Goal: Information Seeking & Learning: Learn about a topic

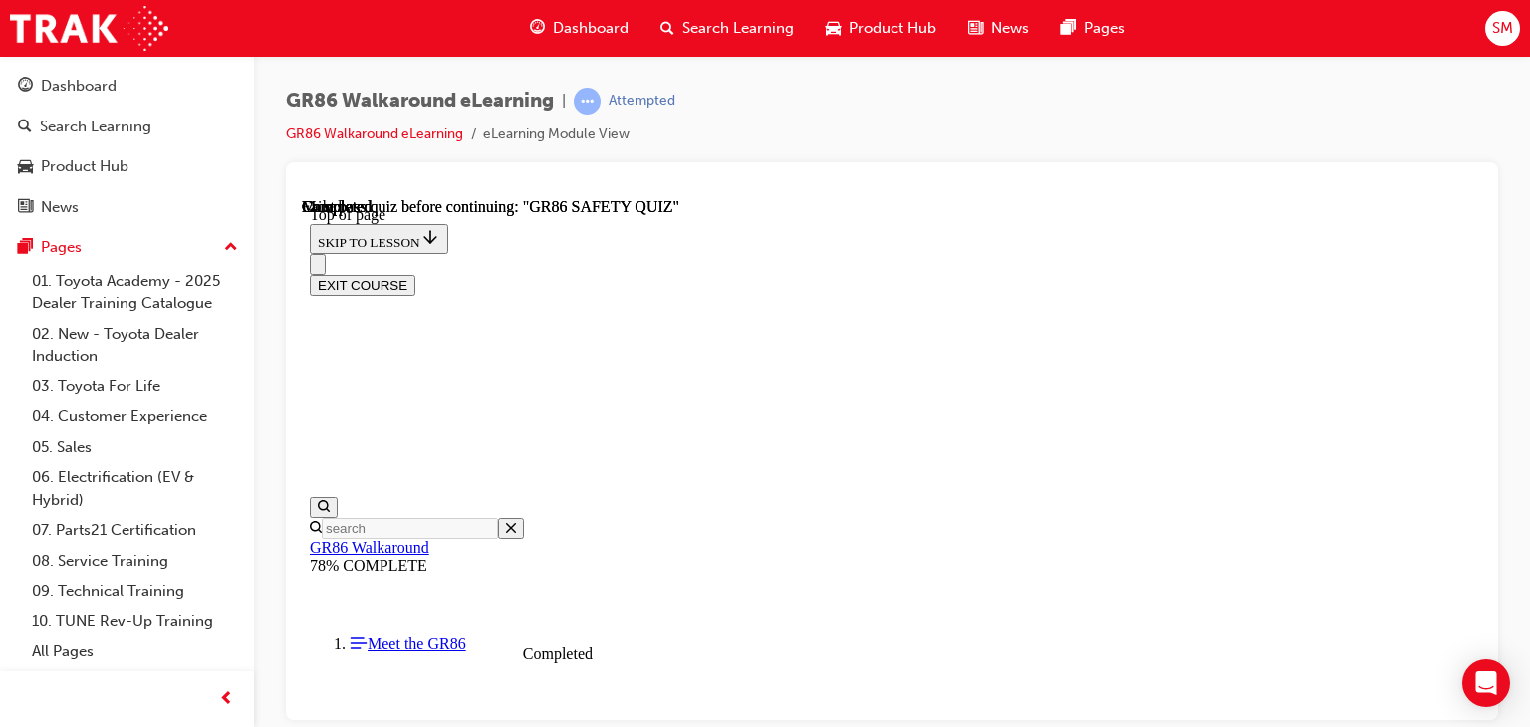
scroll to position [555, 0]
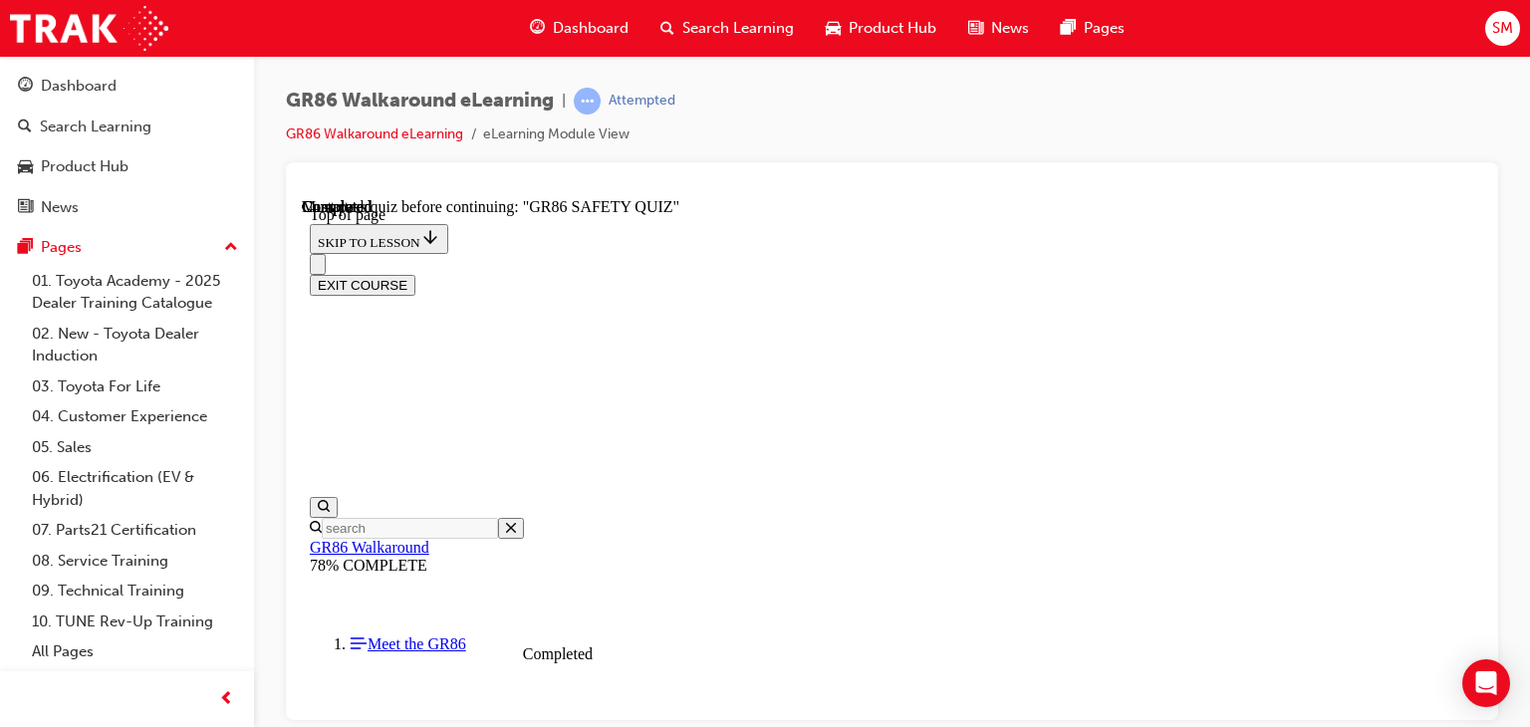
scroll to position [760, 0]
drag, startPoint x: 968, startPoint y: 347, endPoint x: 964, endPoint y: 361, distance: 15.5
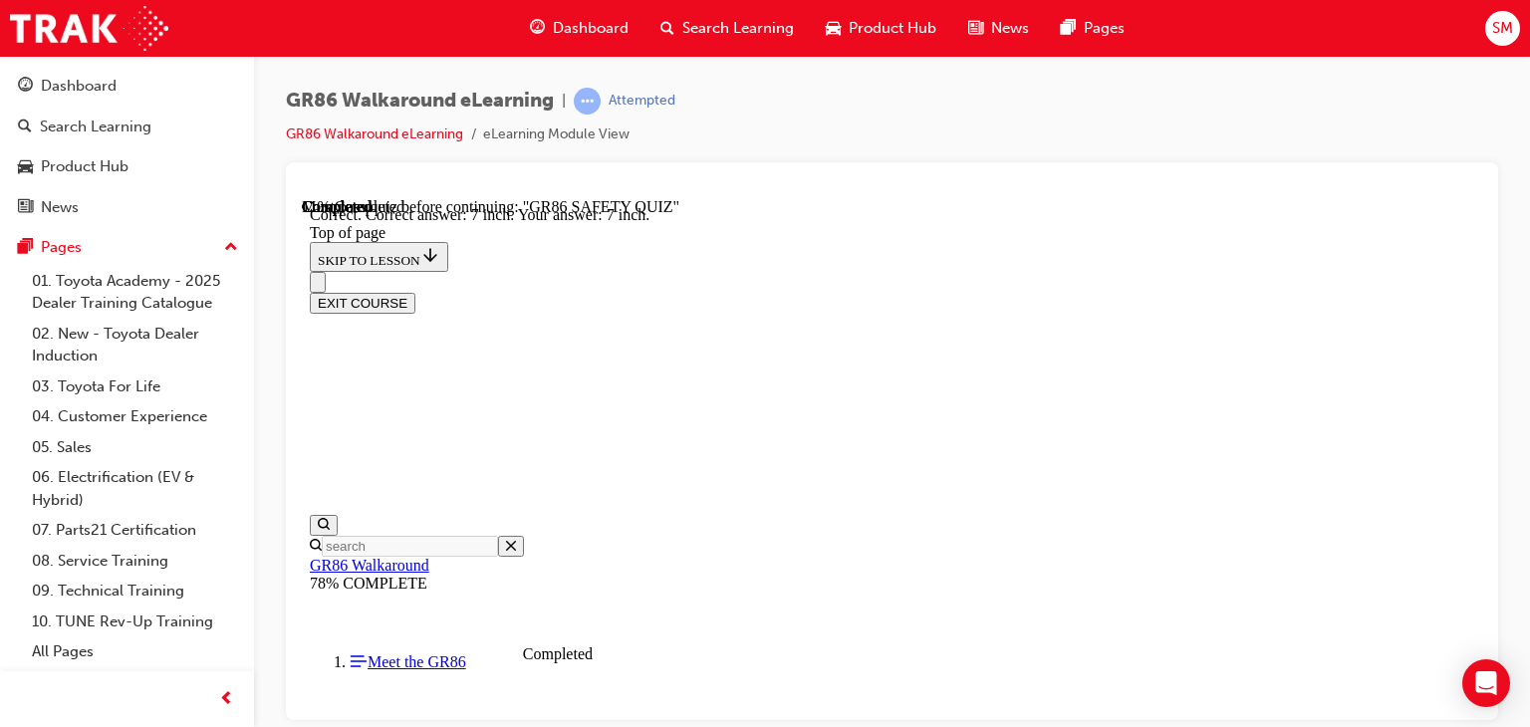
scroll to position [993, 0]
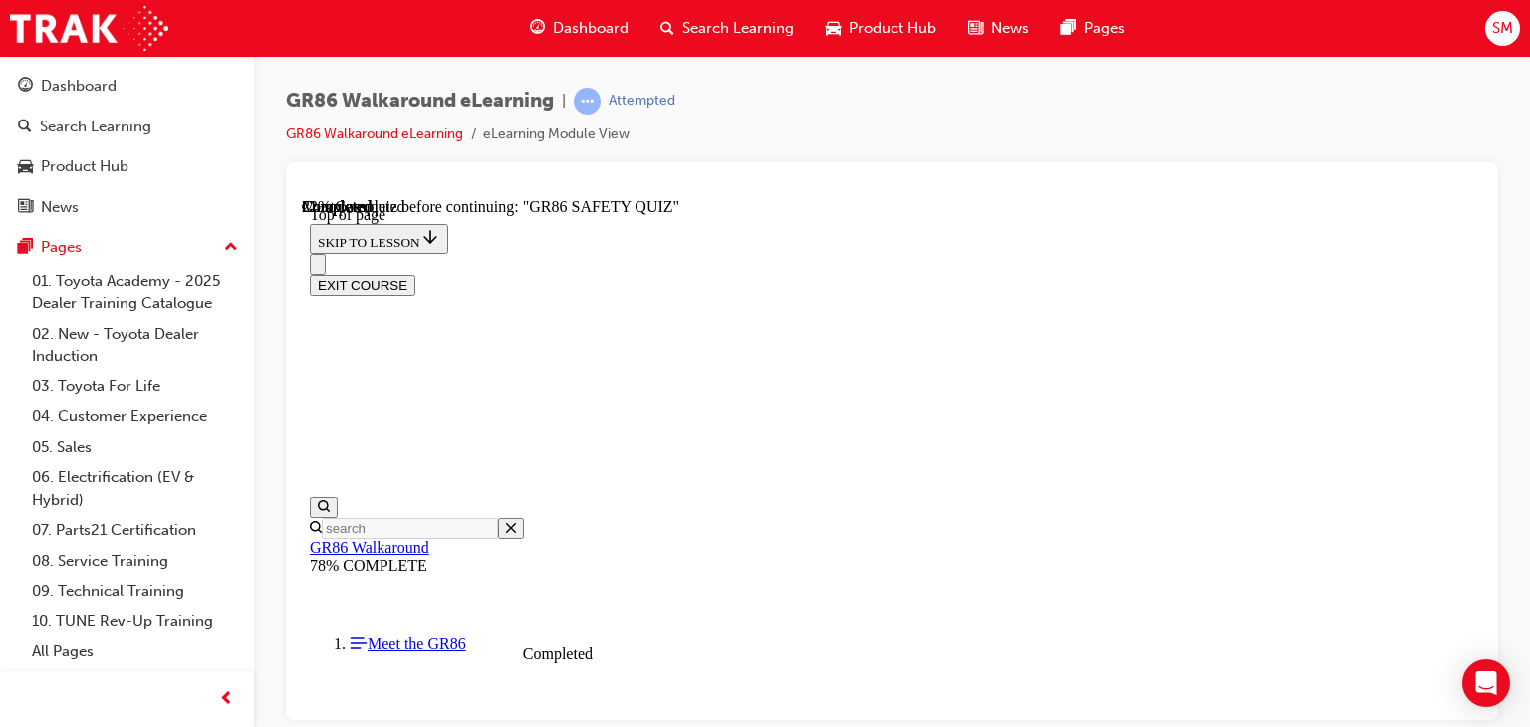
scroll to position [477, 0]
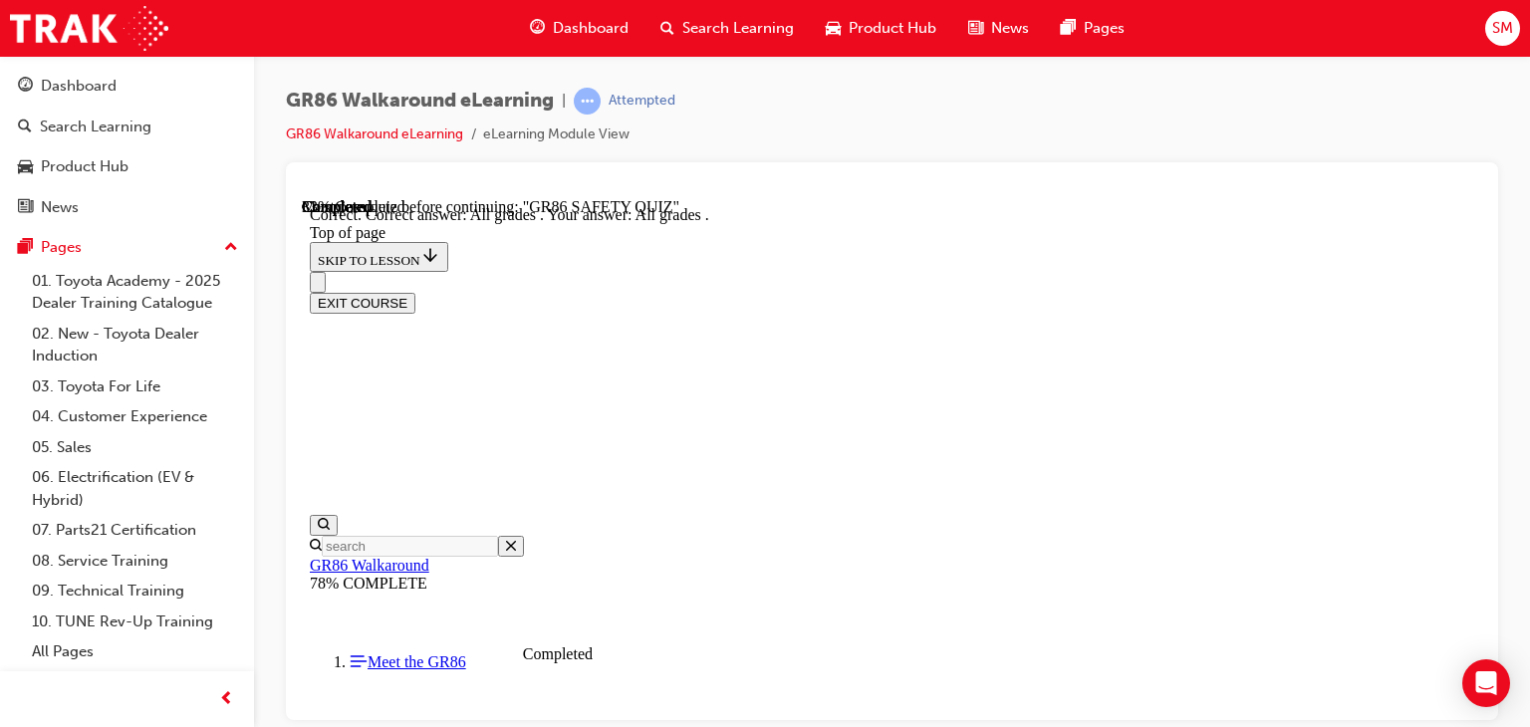
scroll to position [693, 0]
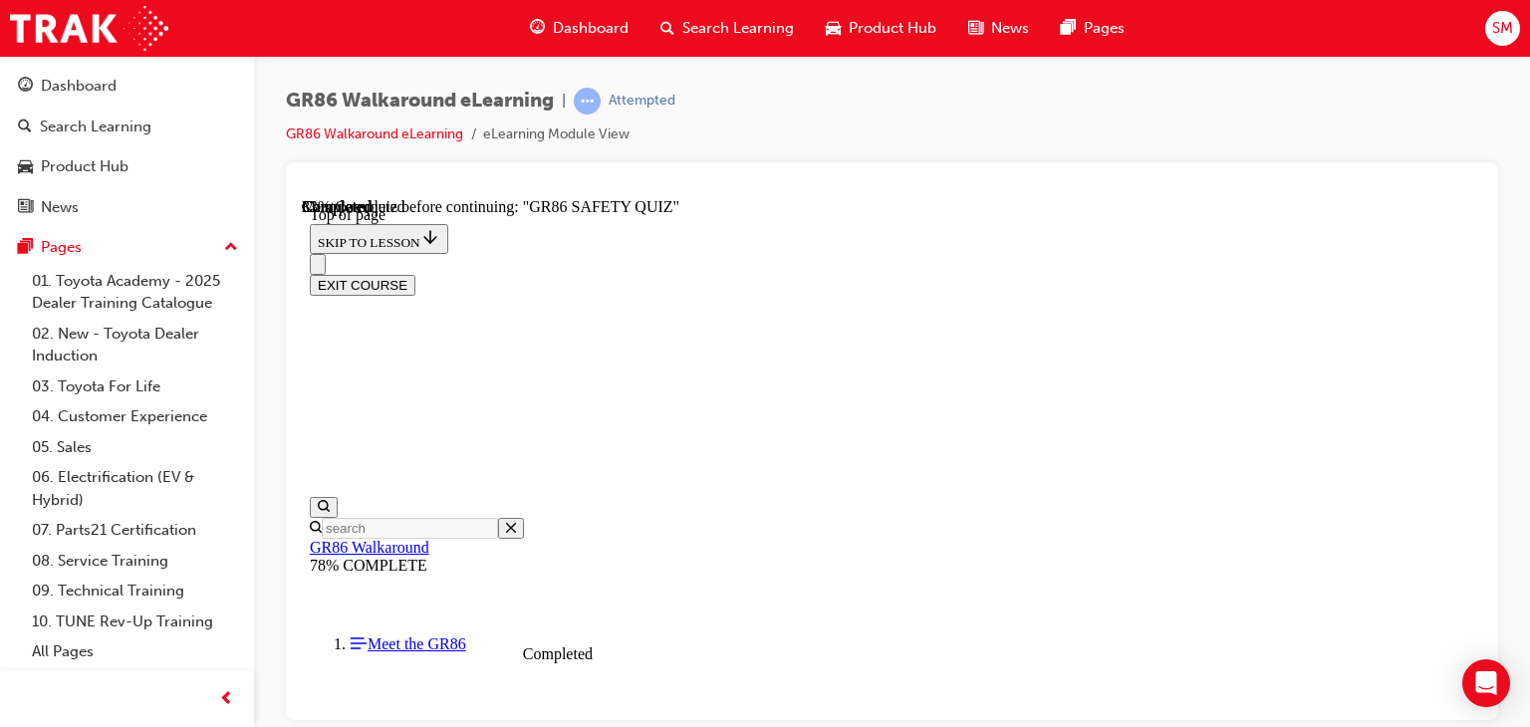
scroll to position [436, 0]
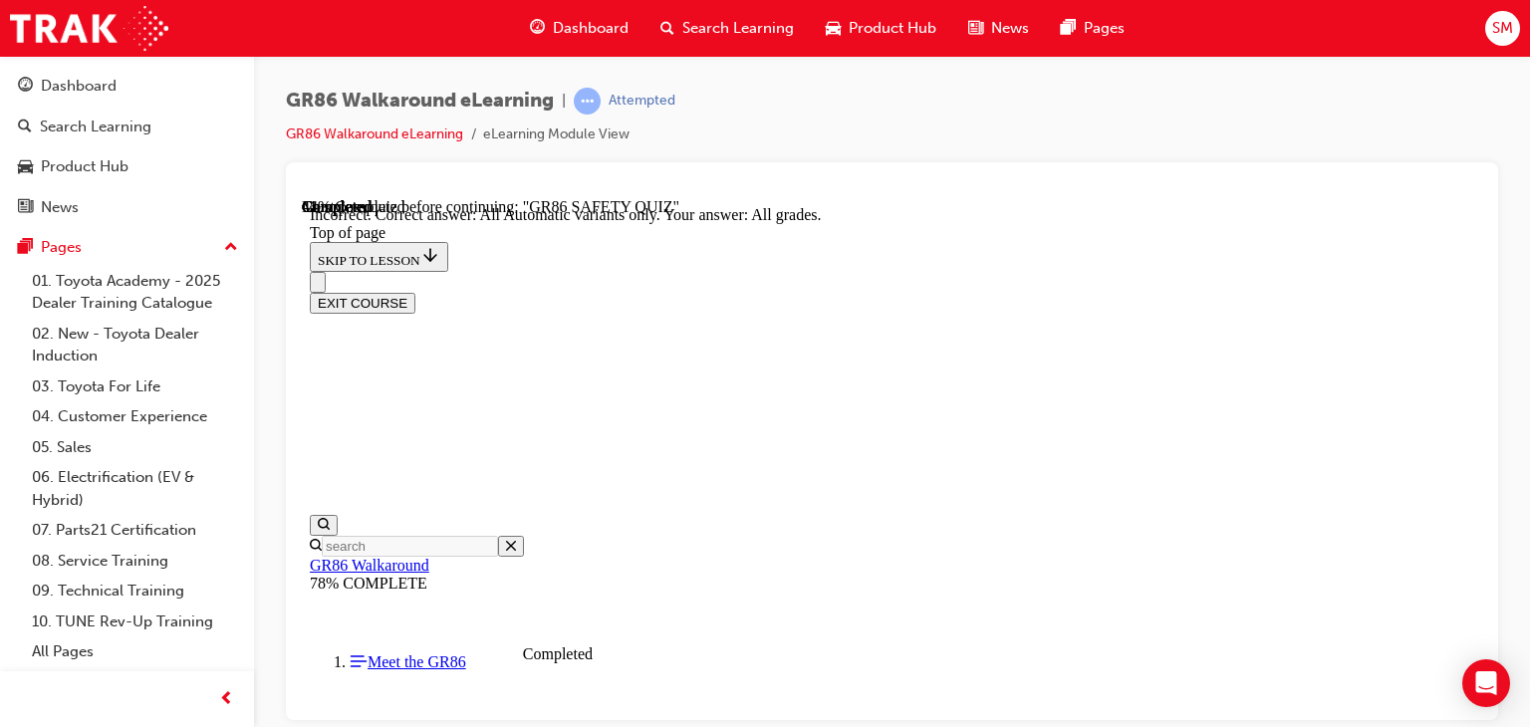
scroll to position [726, 0]
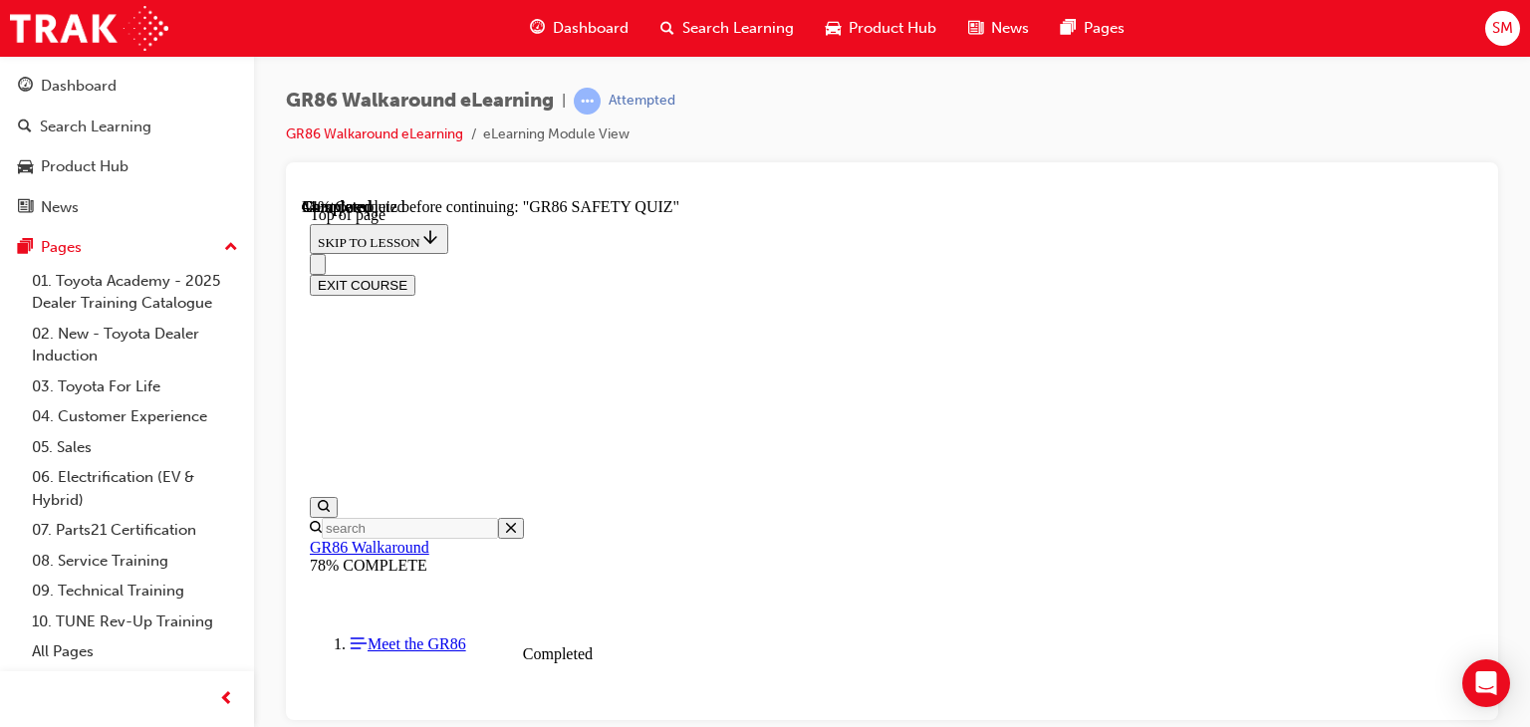
scroll to position [619, 0]
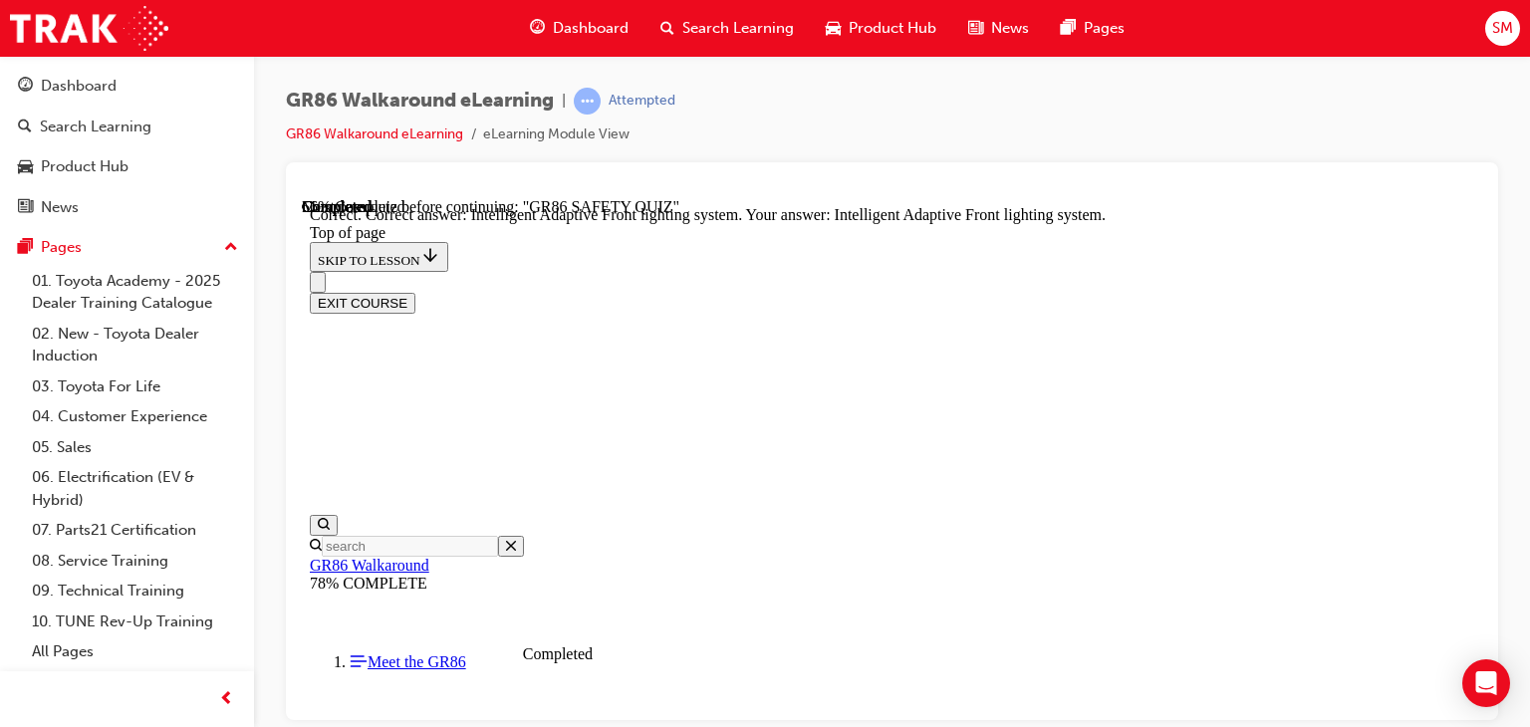
scroll to position [984, 0]
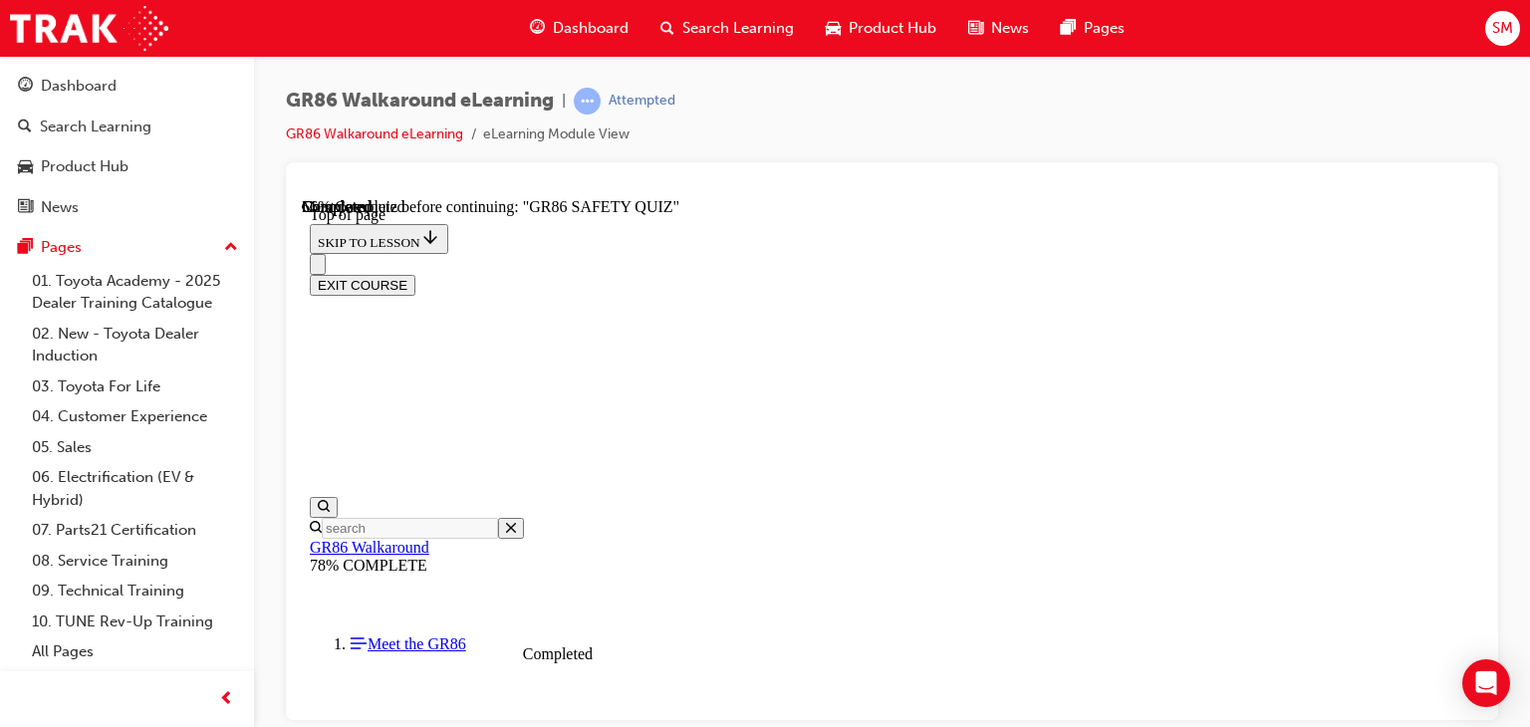
scroll to position [470, 0]
drag, startPoint x: 1021, startPoint y: 623, endPoint x: 941, endPoint y: 605, distance: 81.7
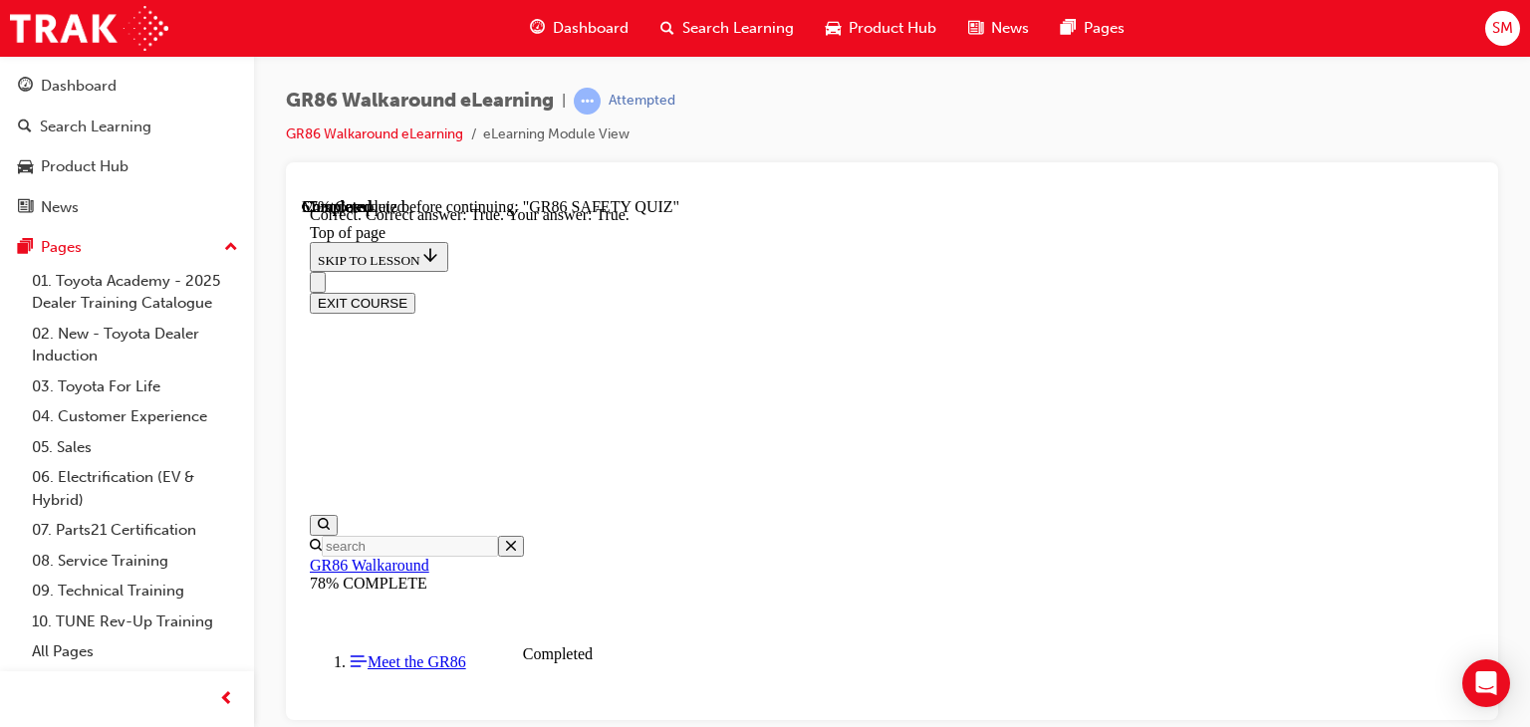
scroll to position [788, 0]
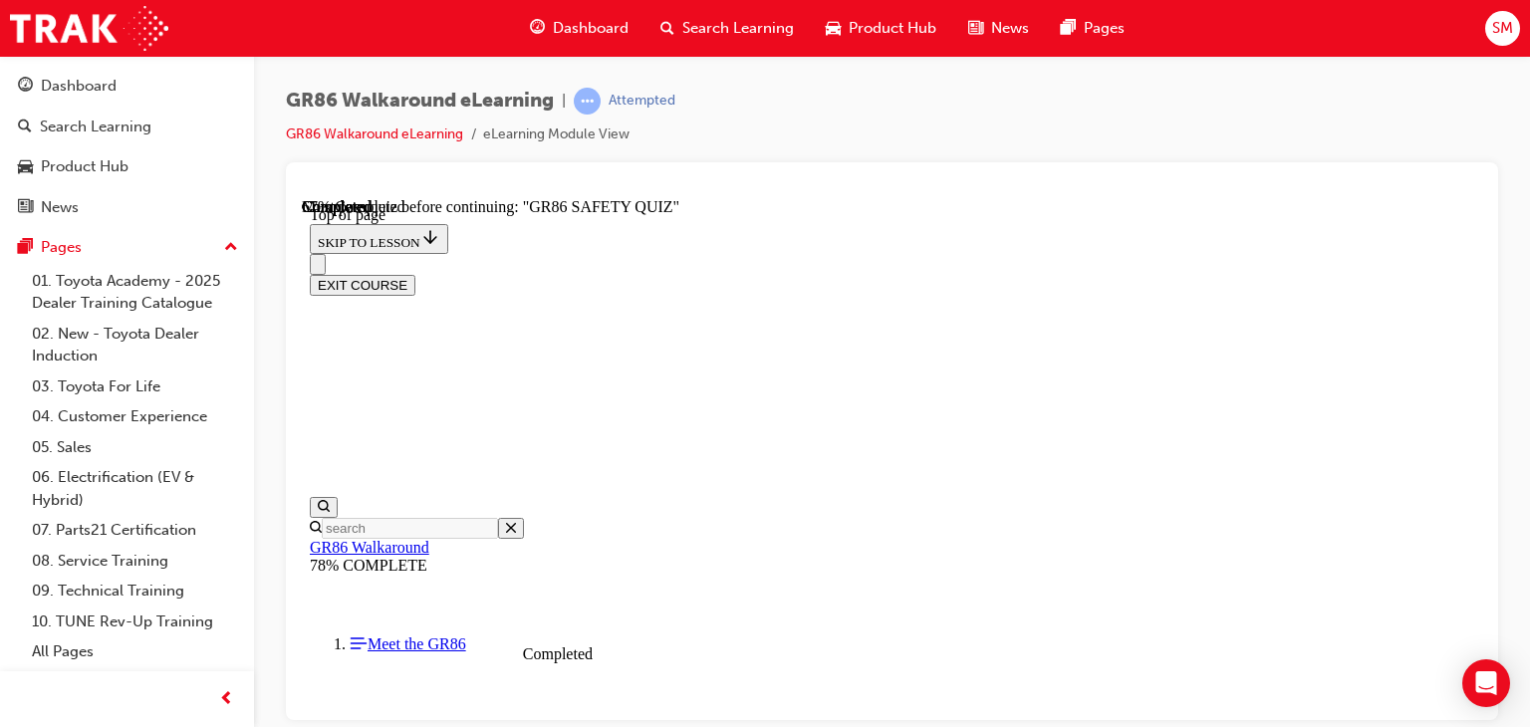
scroll to position [924, 0]
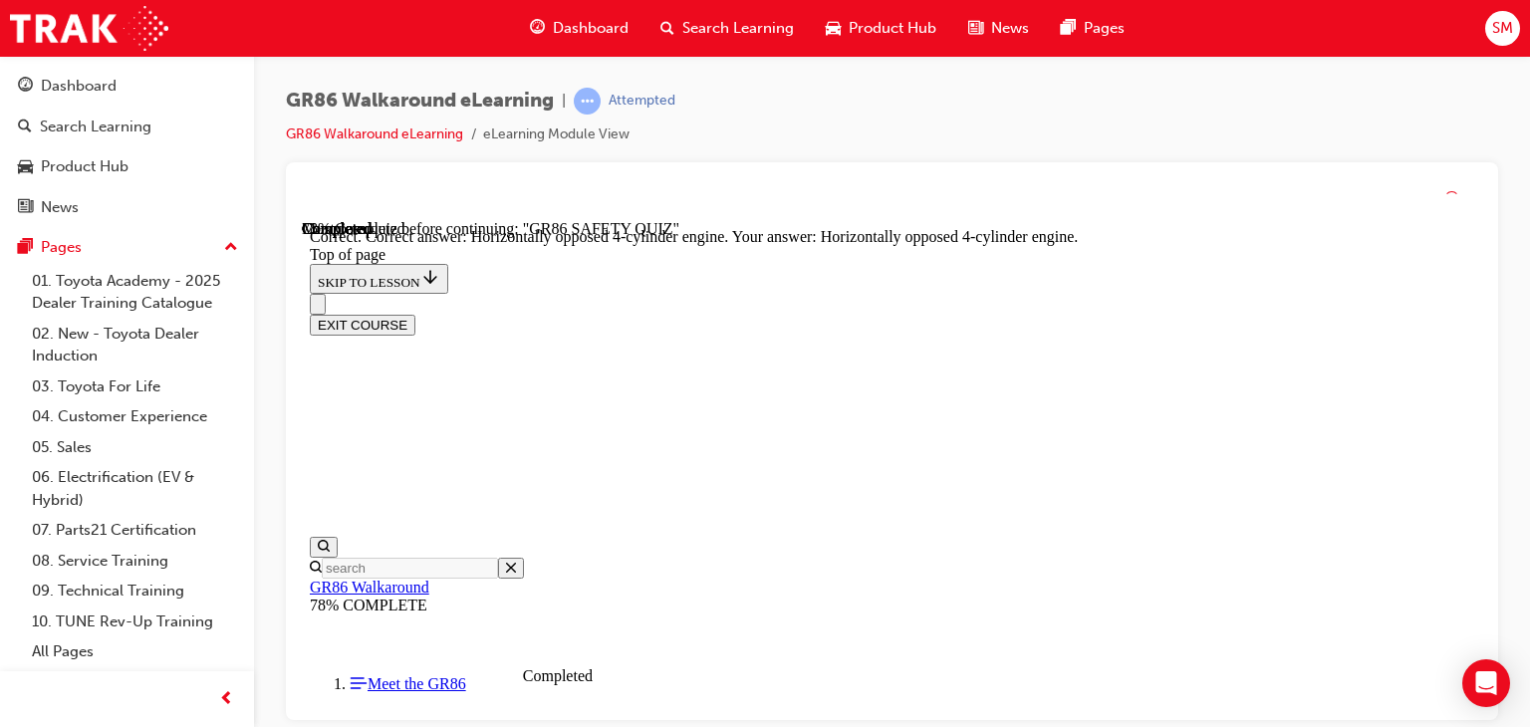
scroll to position [1128, 0]
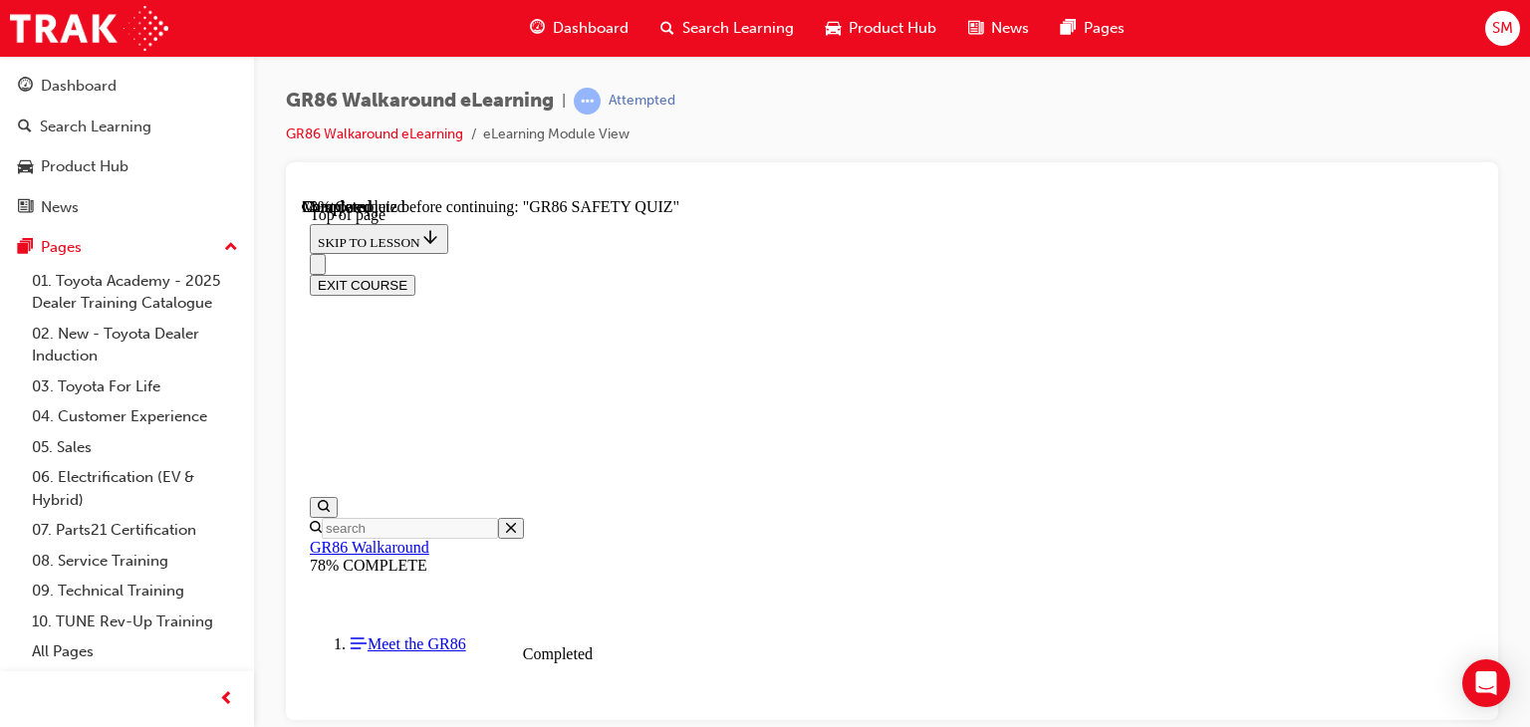
scroll to position [258, 0]
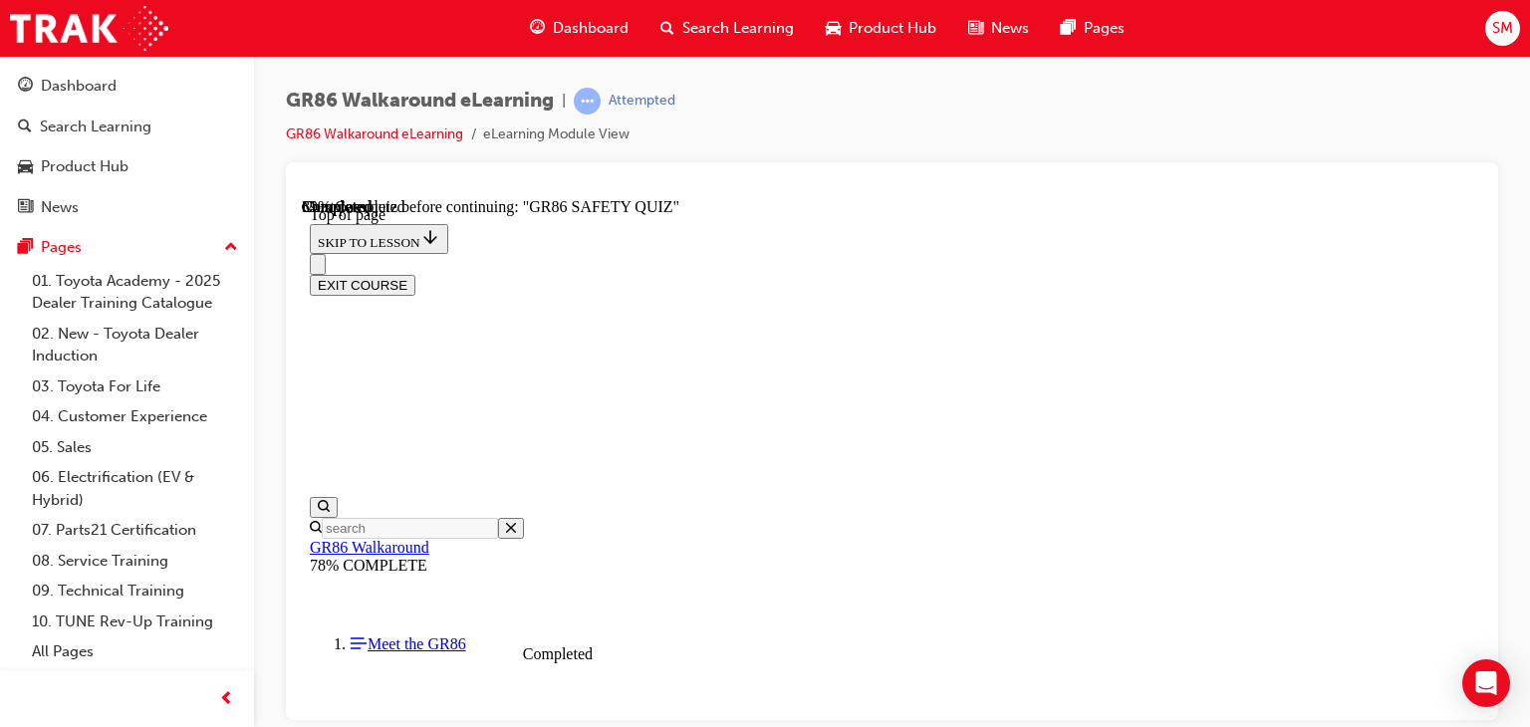
scroll to position [431, 0]
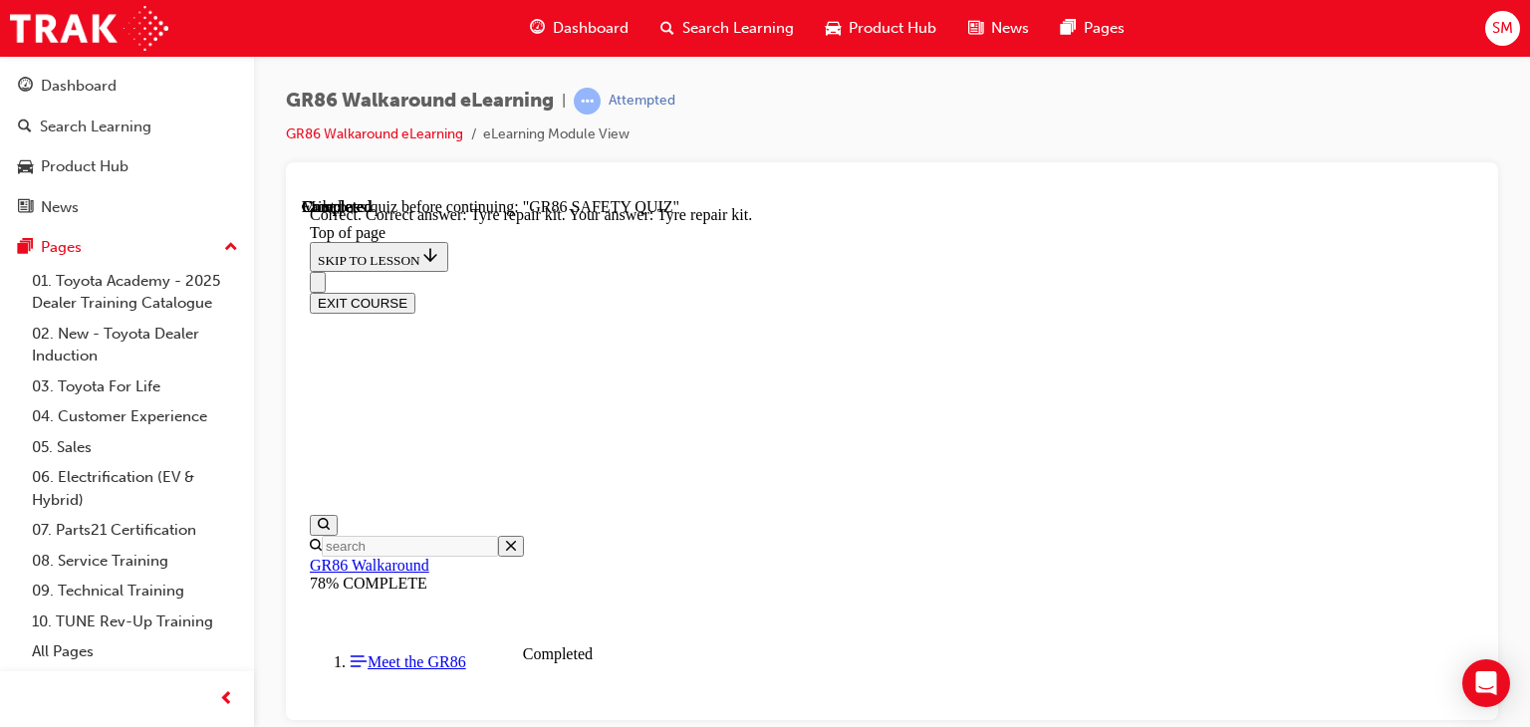
scroll to position [625, 0]
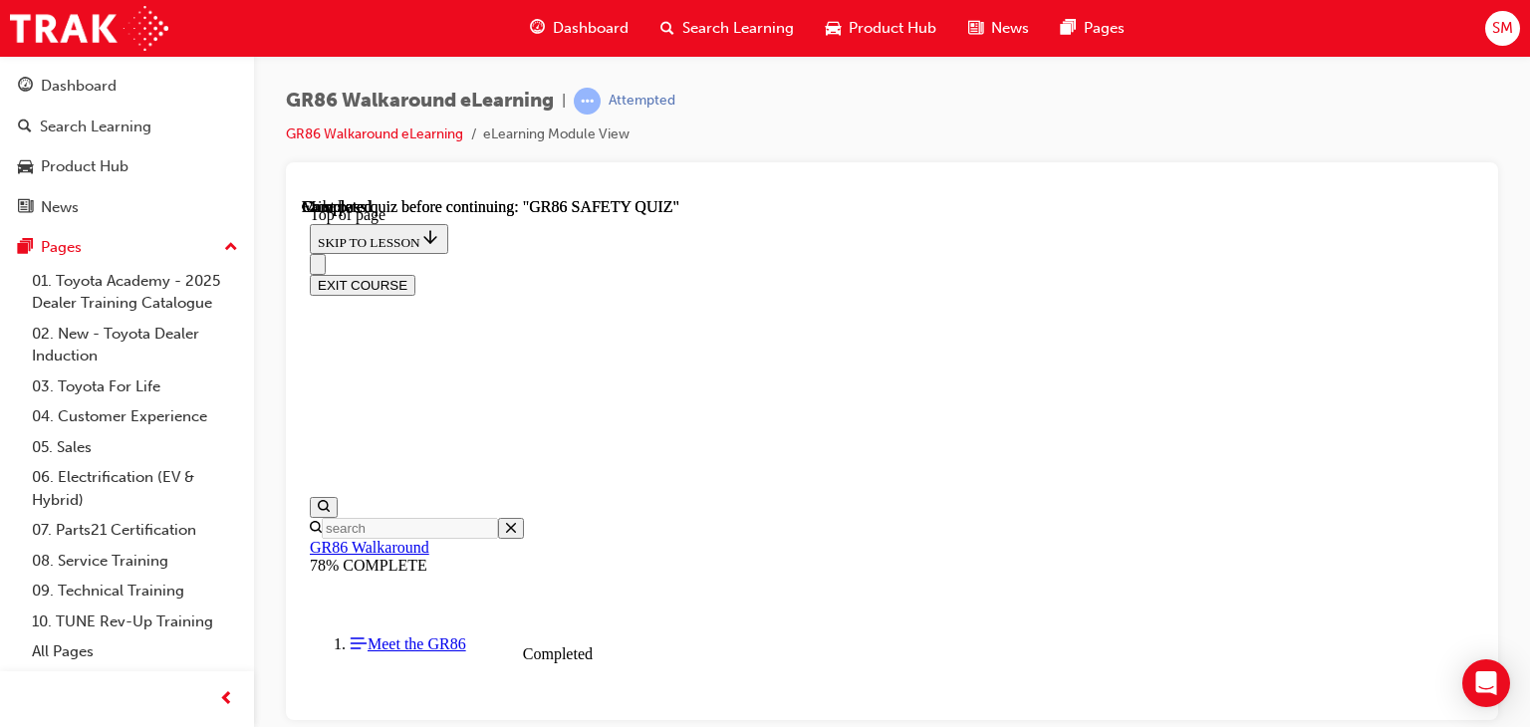
scroll to position [555, 0]
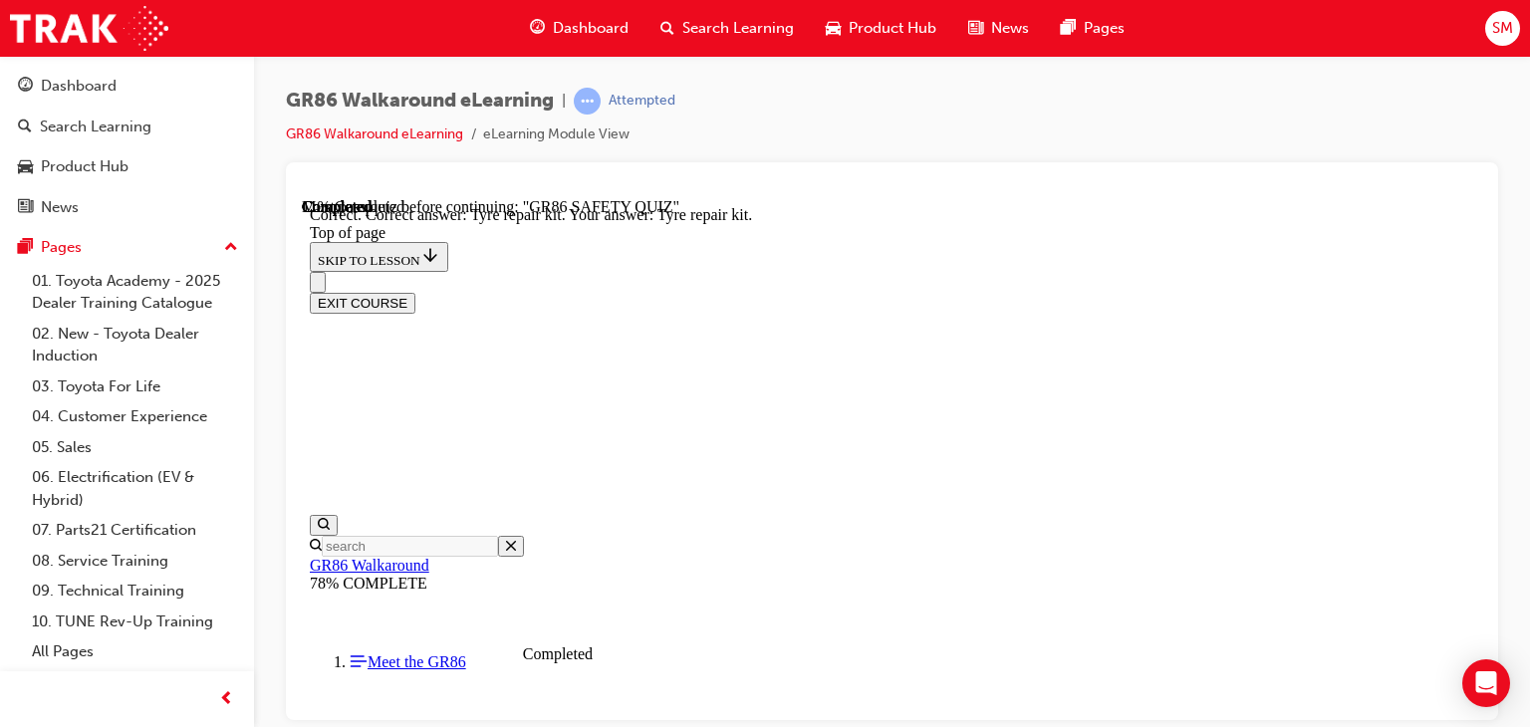
scroll to position [625, 0]
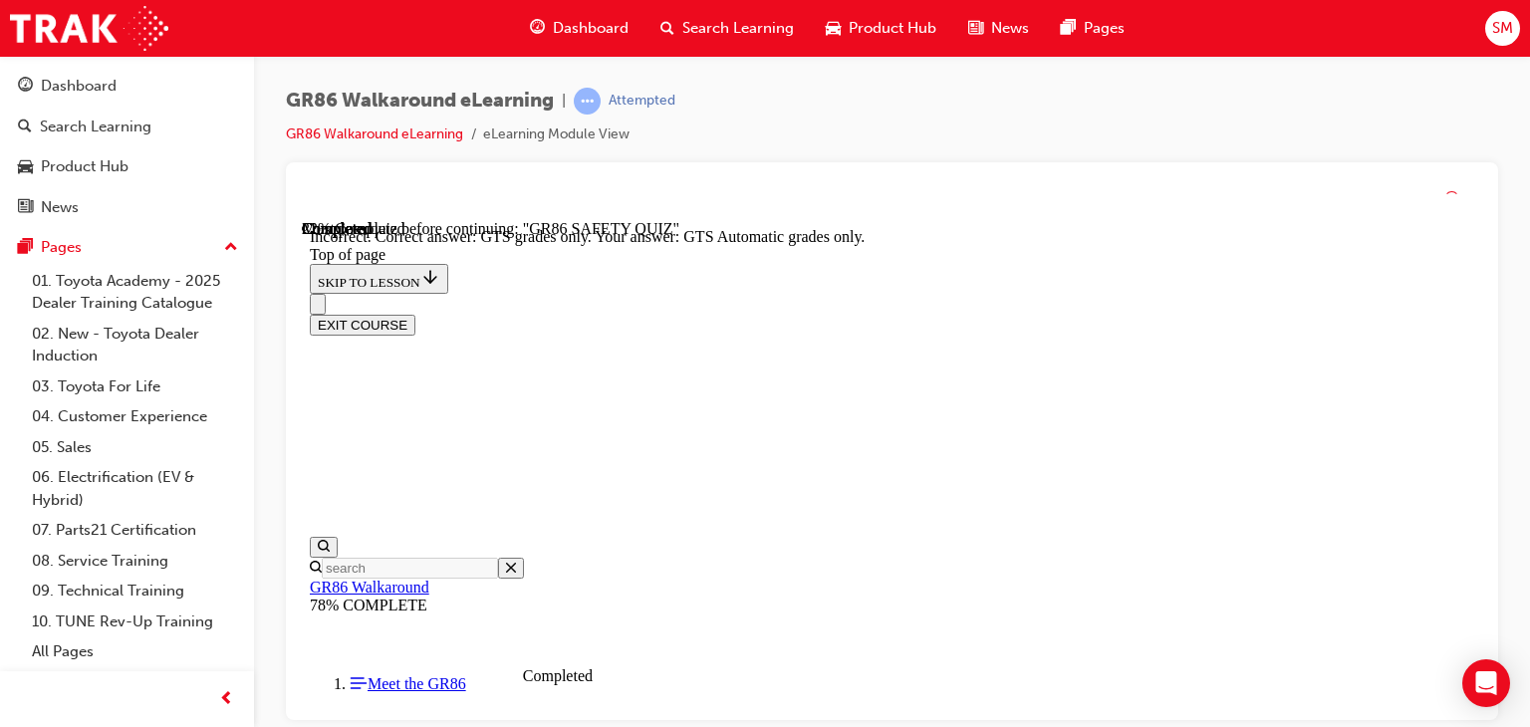
scroll to position [693, 0]
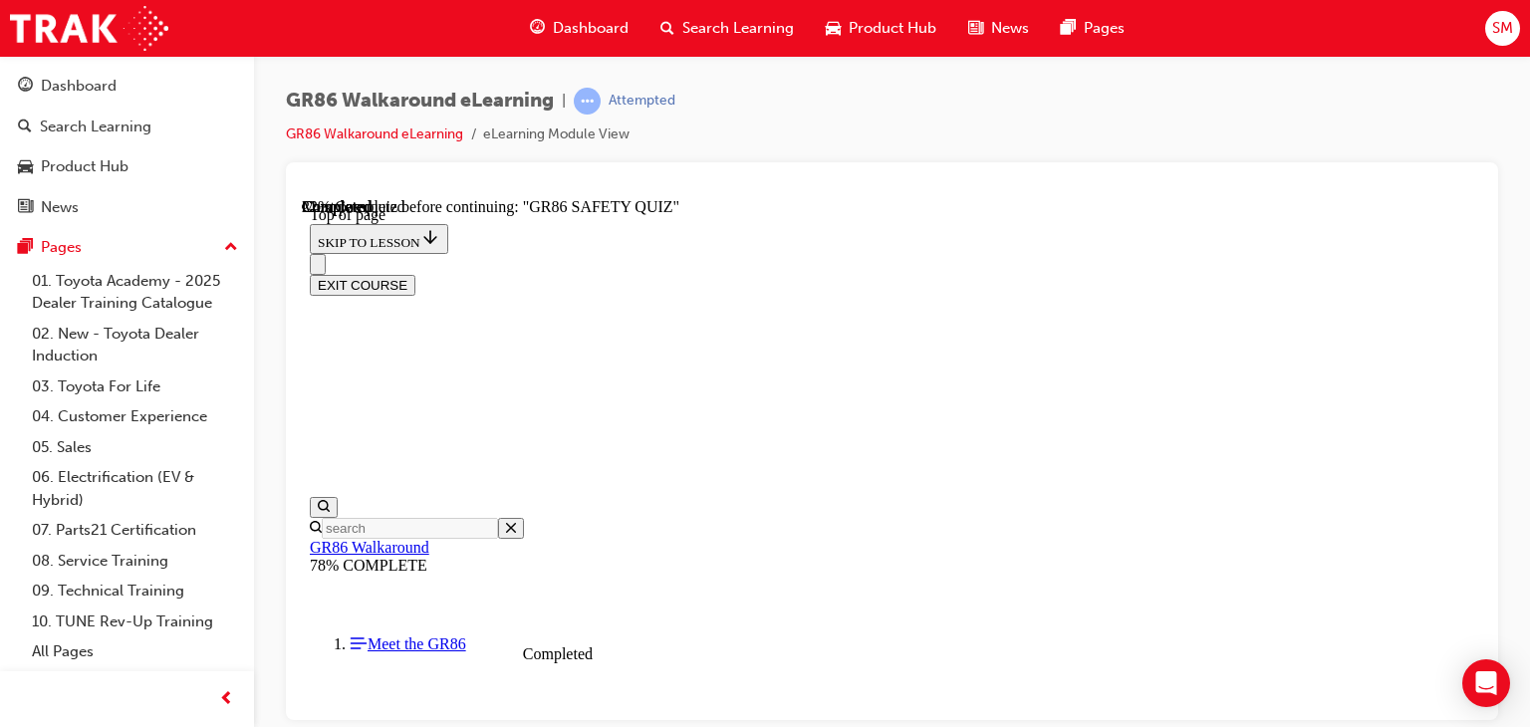
scroll to position [410, 0]
drag, startPoint x: 1003, startPoint y: 620, endPoint x: 959, endPoint y: 635, distance: 46.3
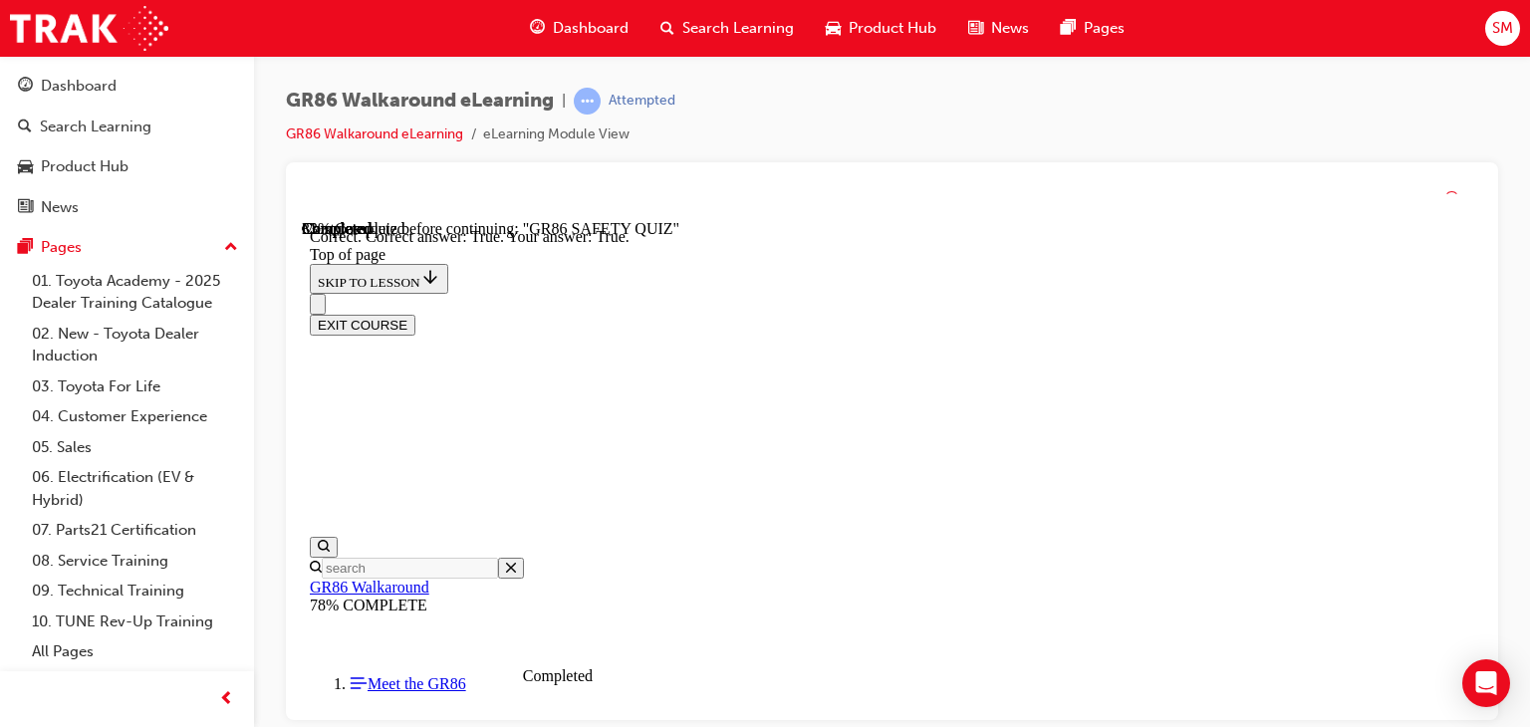
scroll to position [788, 0]
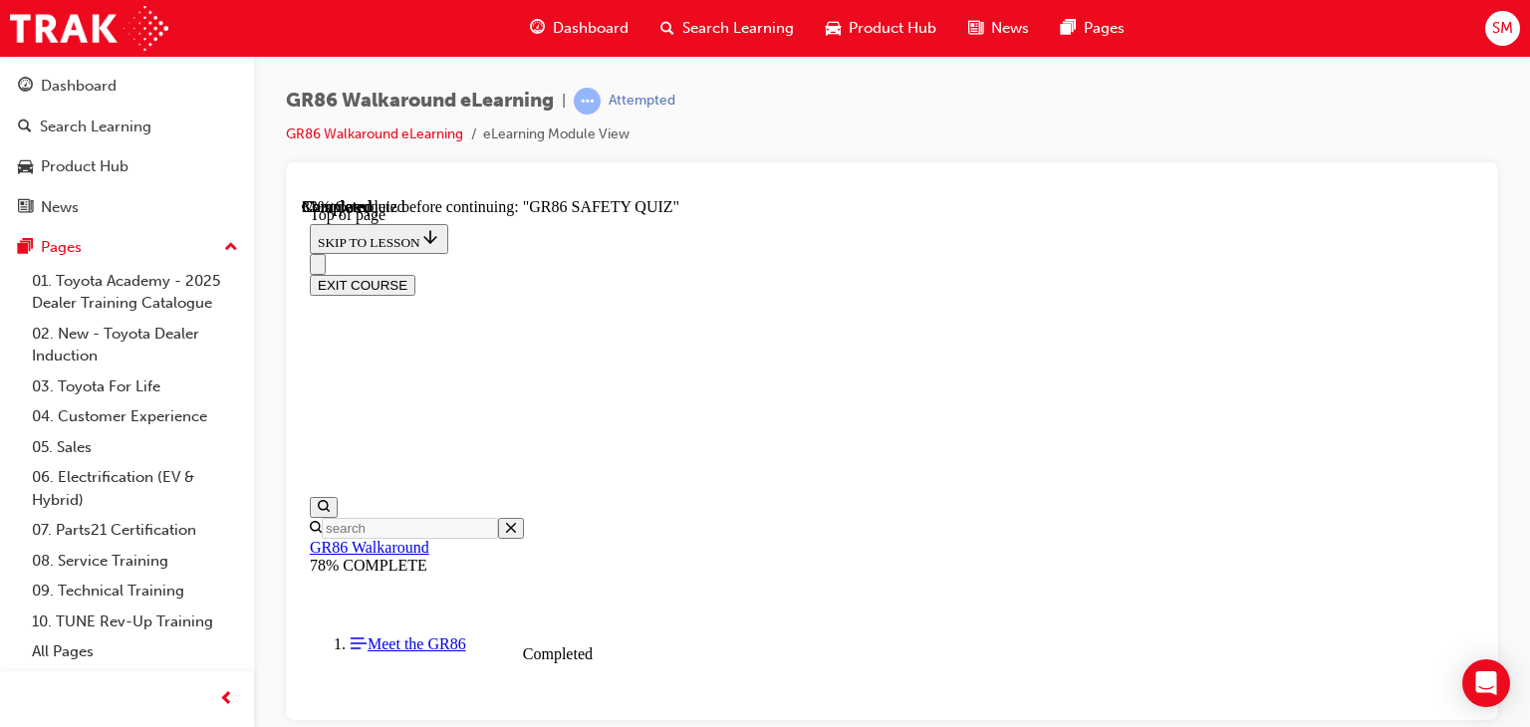
scroll to position [276, 0]
